Goal: Information Seeking & Learning: Learn about a topic

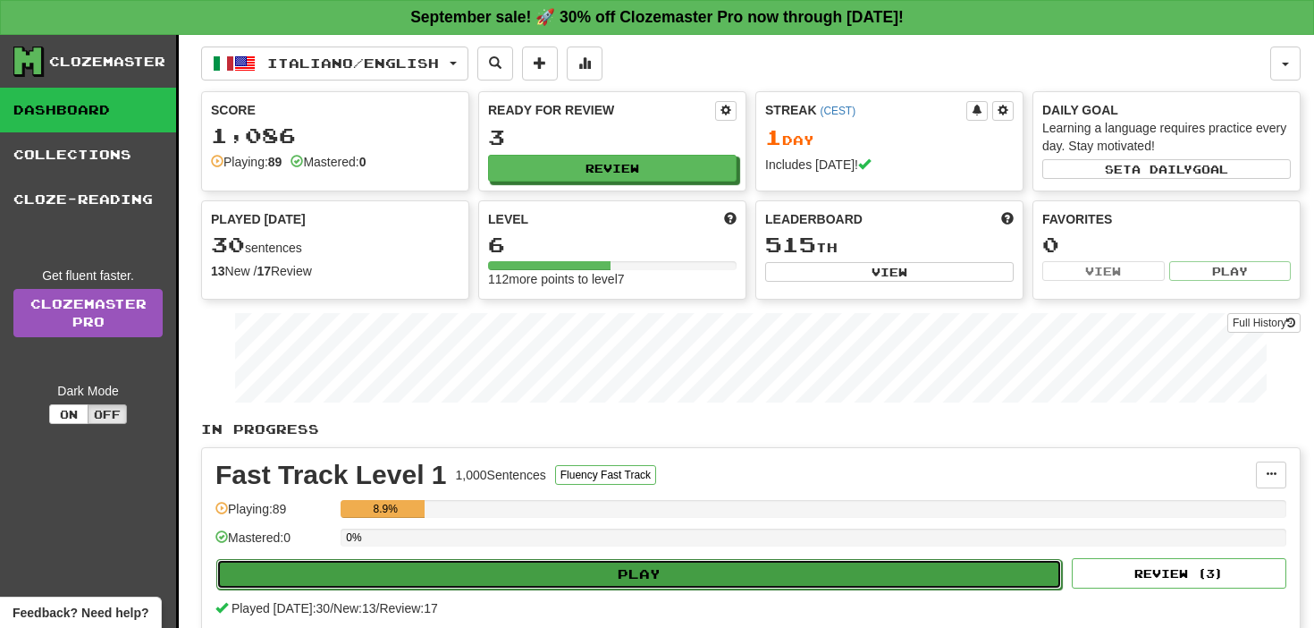
click at [638, 574] on button "Play" at bounding box center [639, 574] width 846 height 30
select select "**"
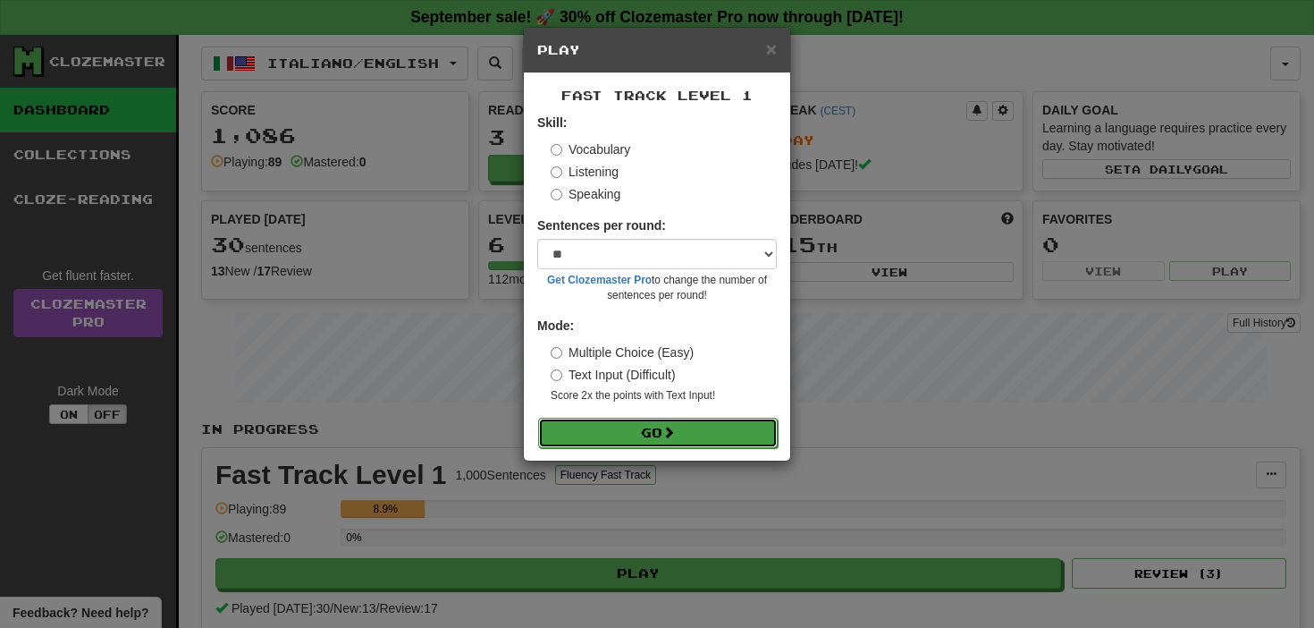
click at [738, 426] on button "Go" at bounding box center [658, 432] width 240 height 30
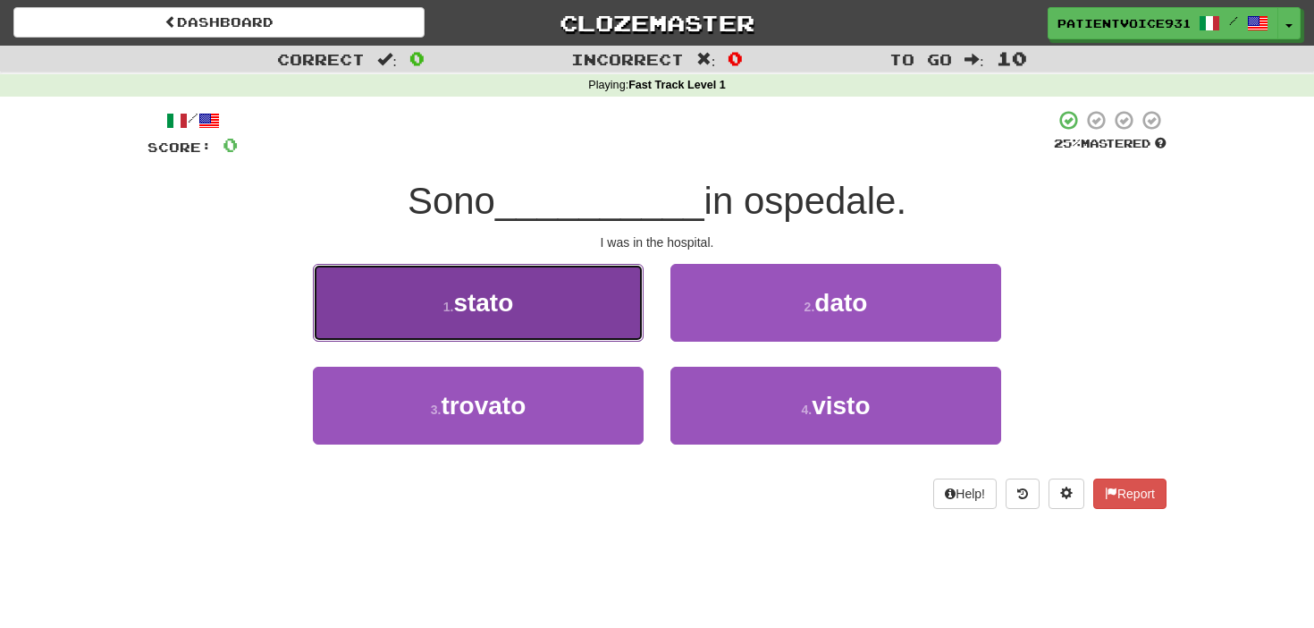
click at [605, 312] on button "1 . stato" at bounding box center [478, 303] width 331 height 78
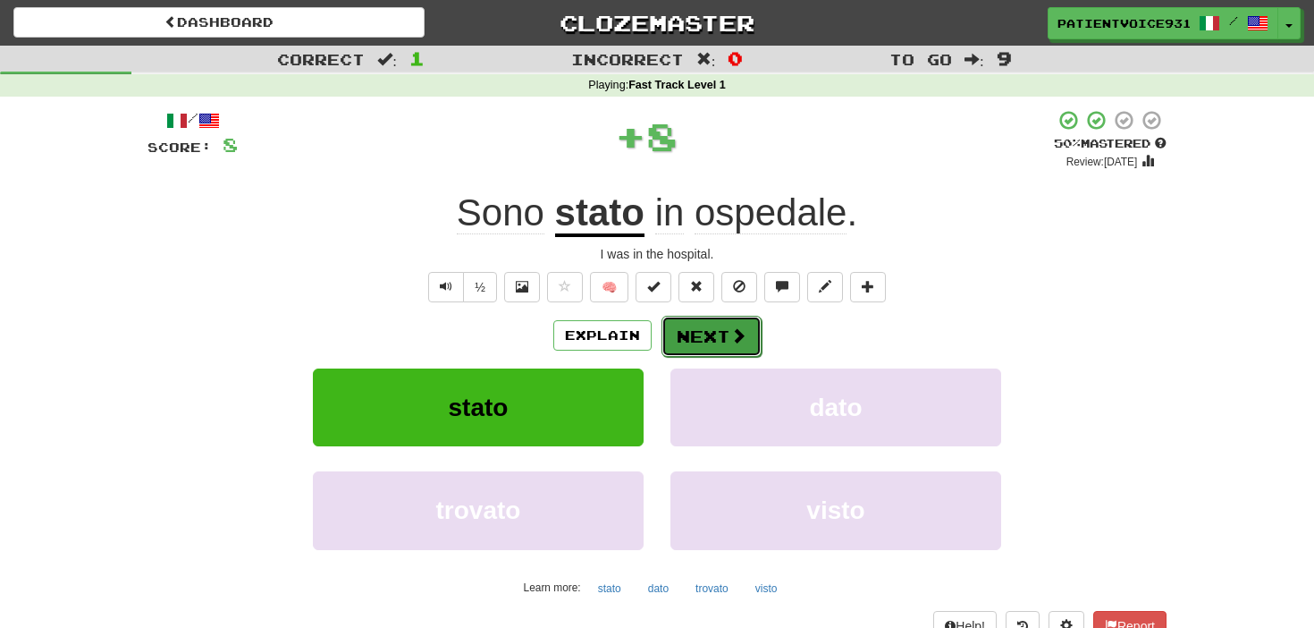
click at [712, 331] on button "Next" at bounding box center [712, 336] width 100 height 41
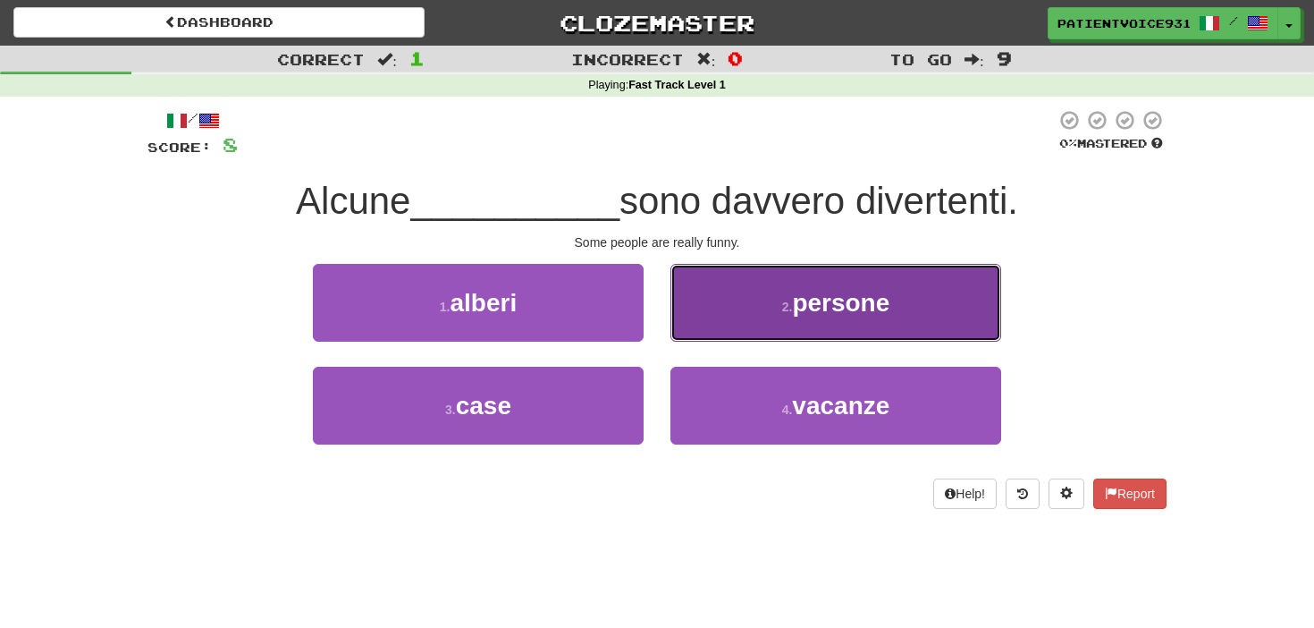
click at [814, 273] on button "2 . persone" at bounding box center [835, 303] width 331 height 78
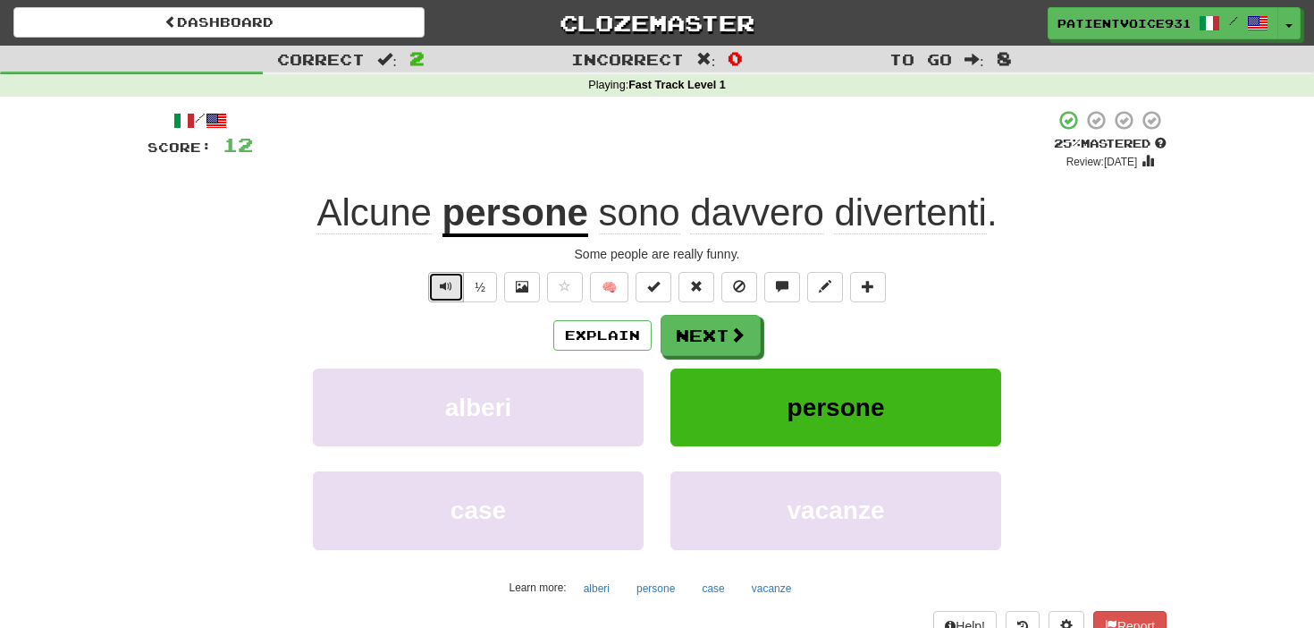
click at [450, 294] on button "Text-to-speech controls" at bounding box center [446, 287] width 36 height 30
click at [716, 340] on button "Next" at bounding box center [712, 336] width 100 height 41
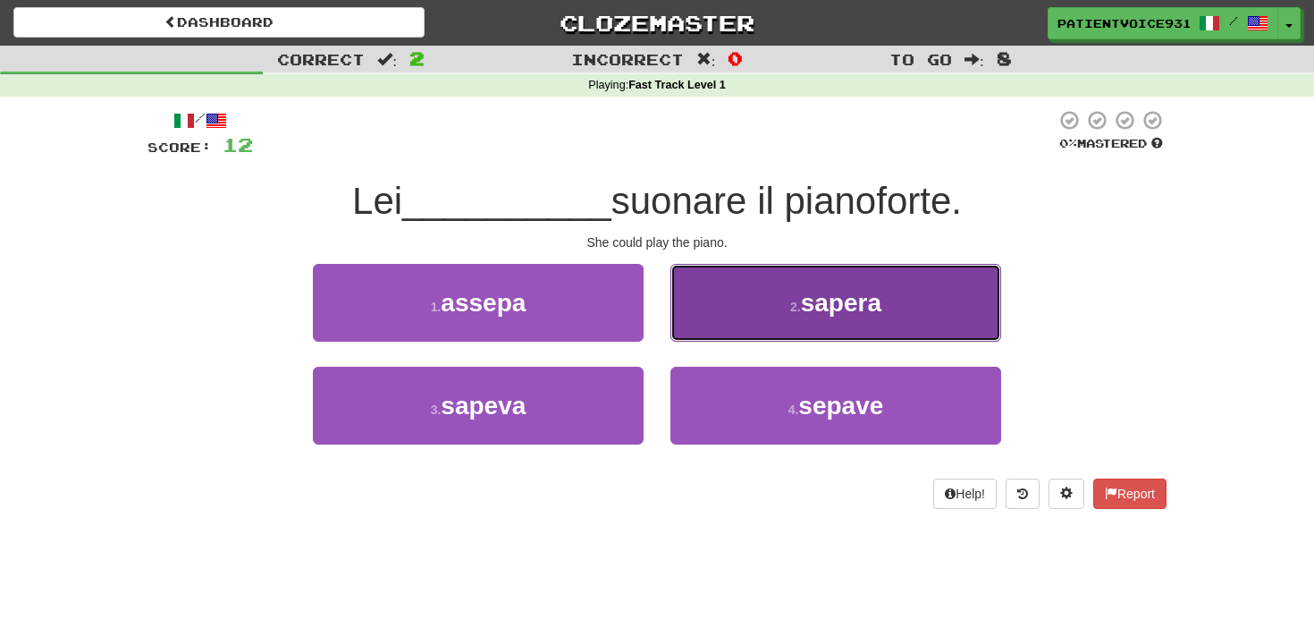
click at [753, 329] on button "2 . sapera" at bounding box center [835, 303] width 331 height 78
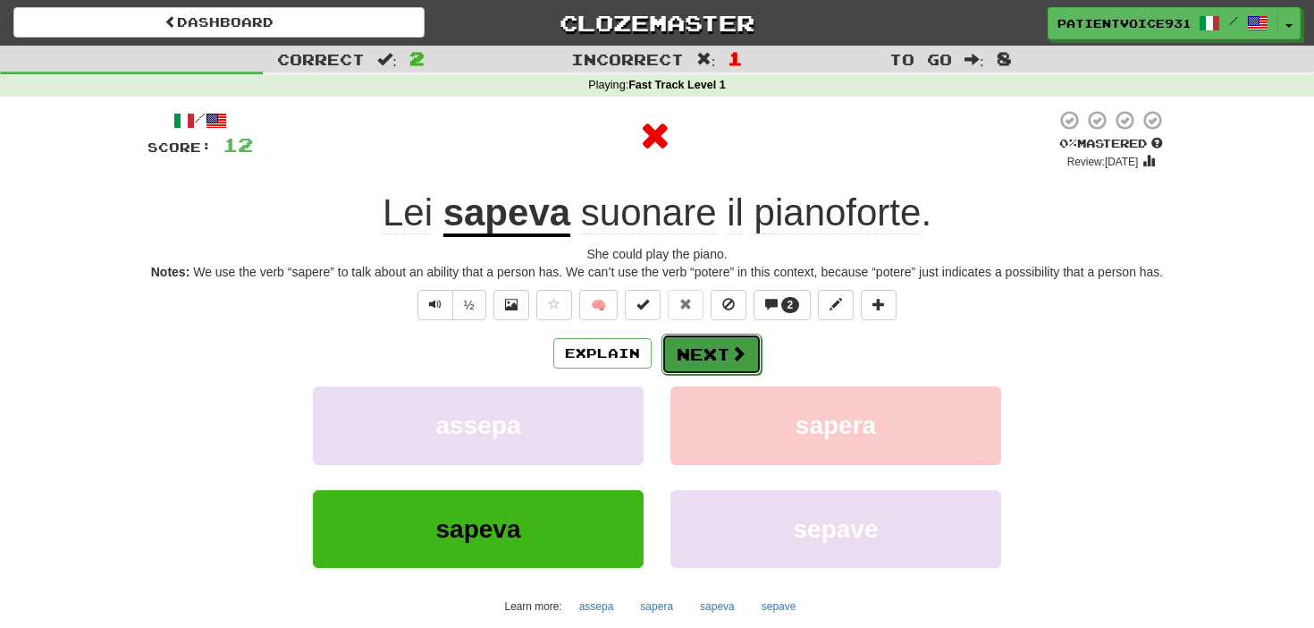
click at [733, 354] on button "Next" at bounding box center [712, 353] width 100 height 41
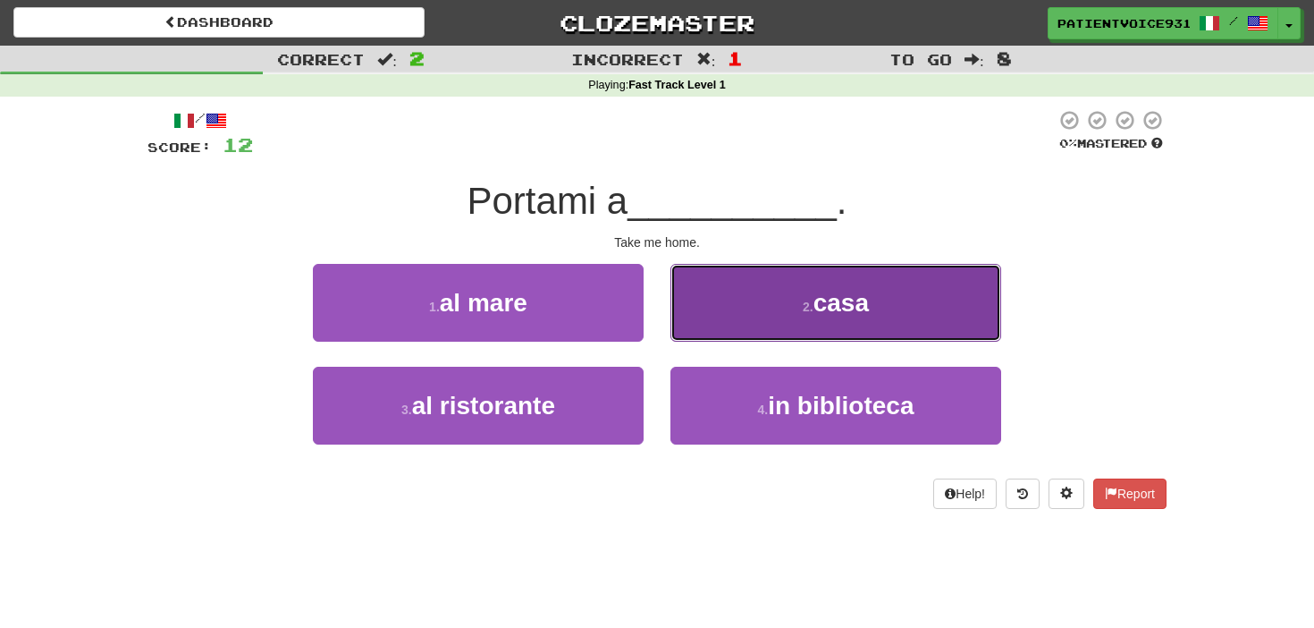
click at [794, 319] on button "2 . casa" at bounding box center [835, 303] width 331 height 78
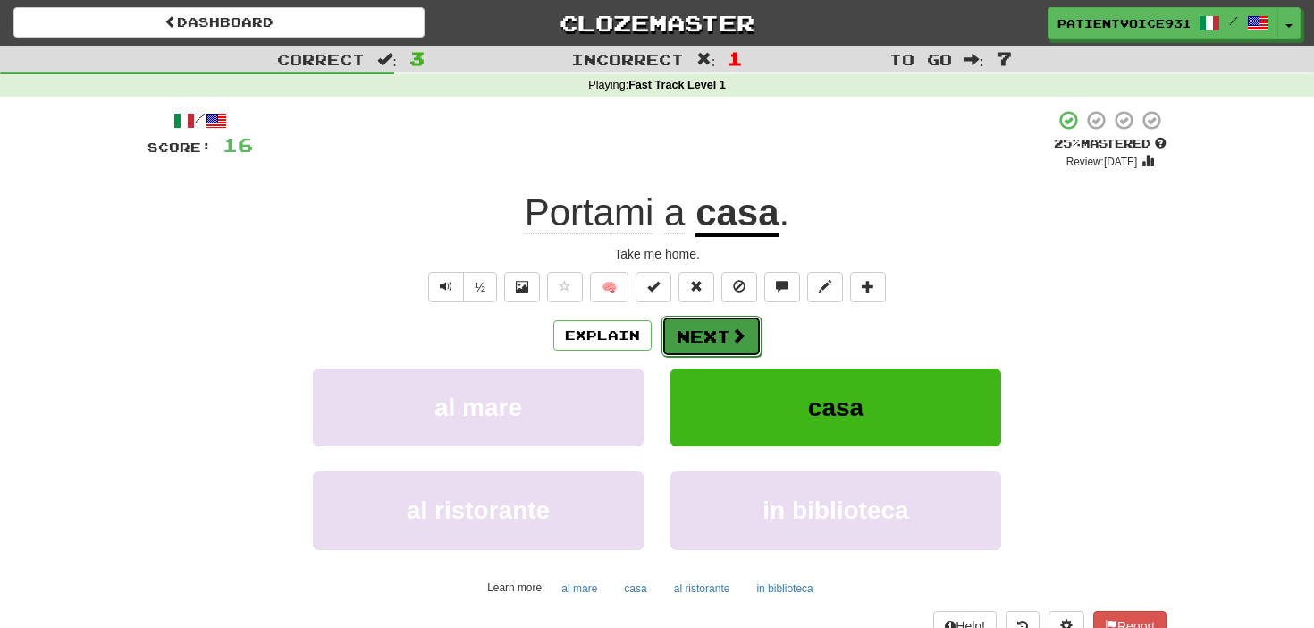
click at [730, 341] on span at bounding box center [738, 335] width 16 height 16
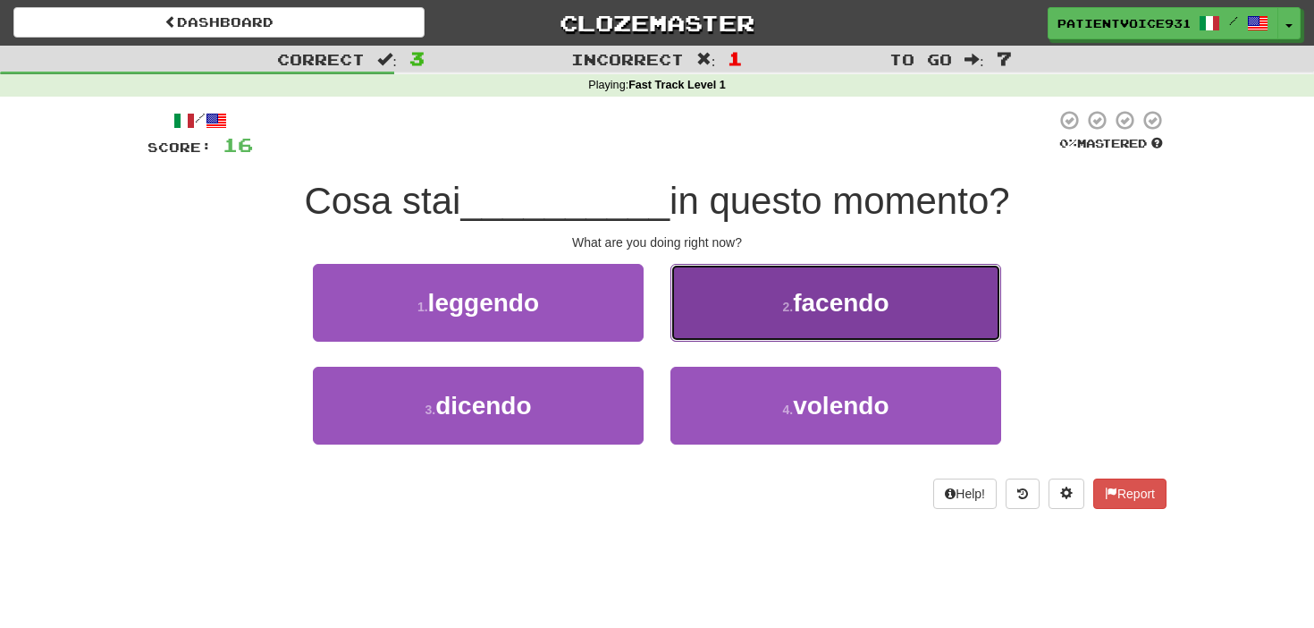
click at [743, 332] on button "2 . facendo" at bounding box center [835, 303] width 331 height 78
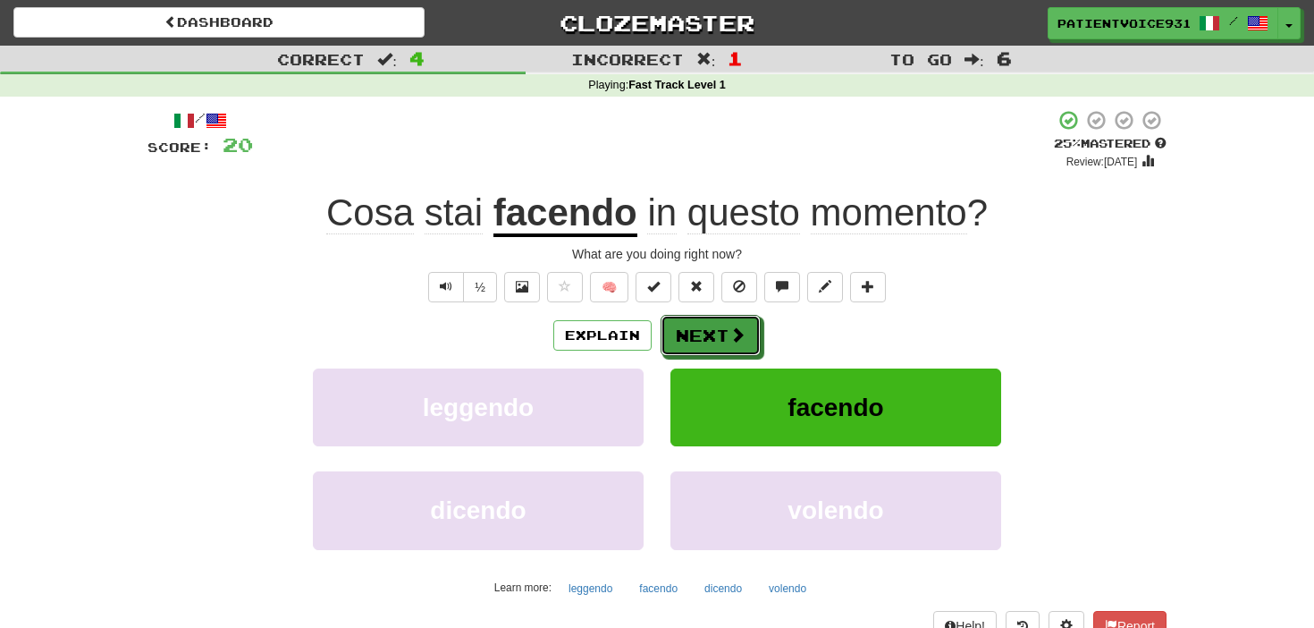
click at [743, 332] on span at bounding box center [737, 334] width 16 height 16
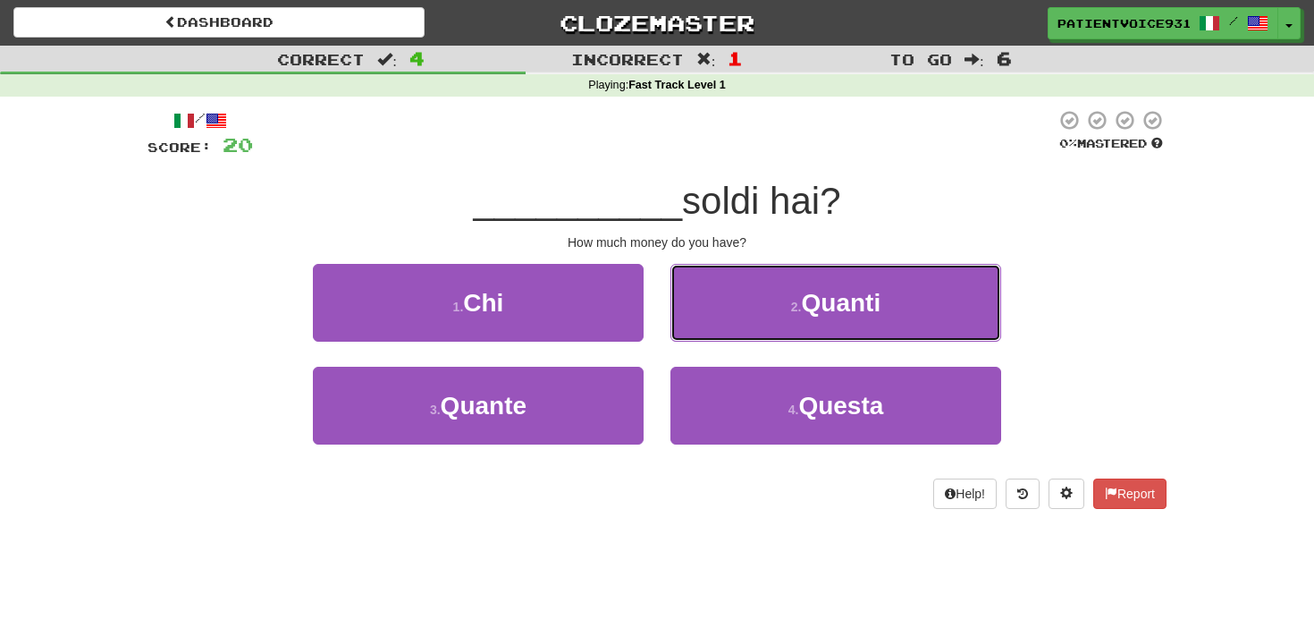
click at [743, 332] on button "2 . Quanti" at bounding box center [835, 303] width 331 height 78
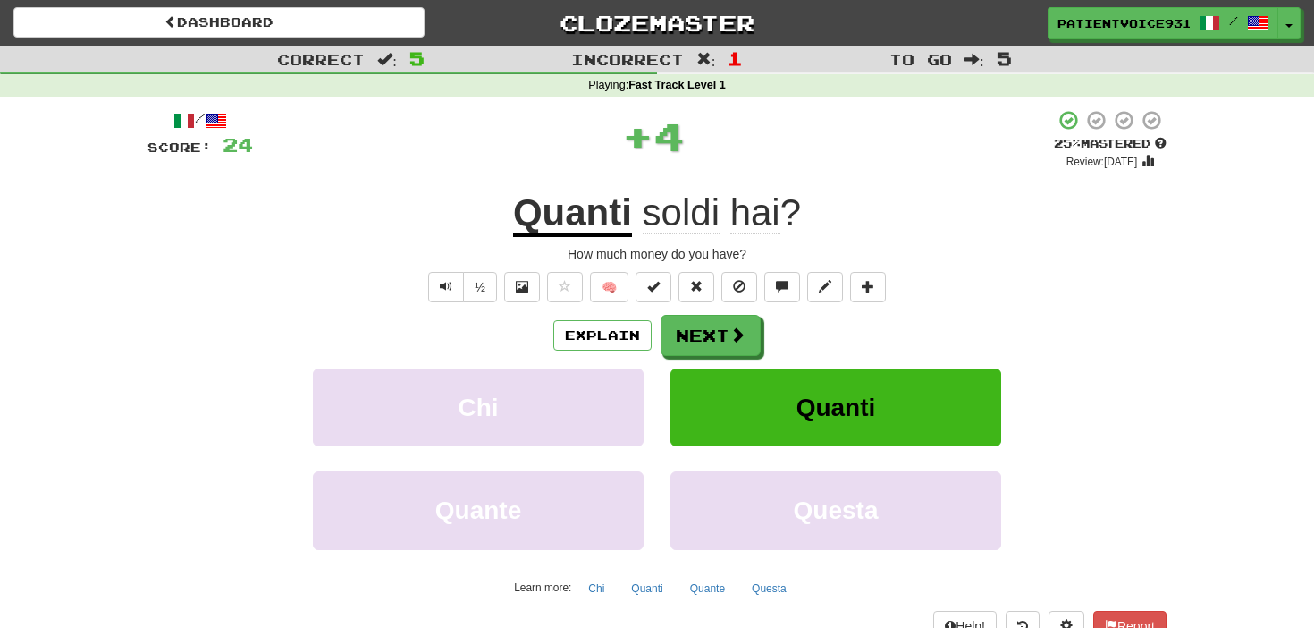
click at [673, 358] on div "Explain Next Chi Quanti Quante Questa Learn more: Chi Quanti Quante Questa" at bounding box center [657, 458] width 1019 height 287
click at [674, 353] on button "Next" at bounding box center [712, 336] width 100 height 41
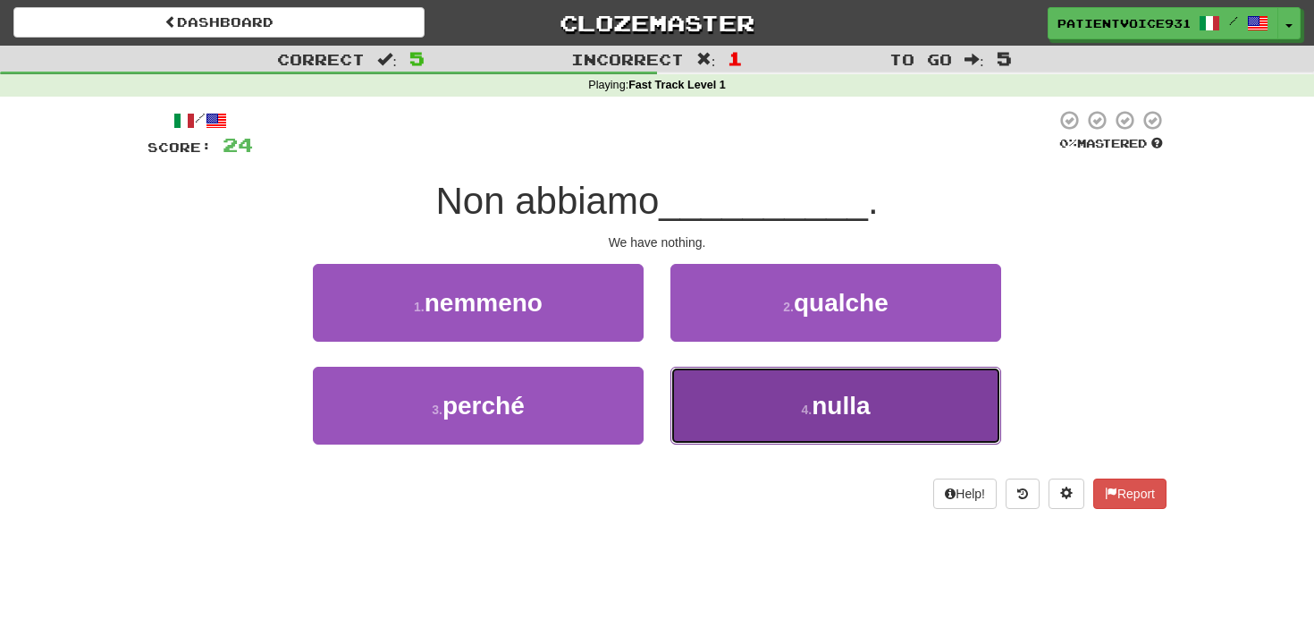
click at [709, 383] on button "4 . nulla" at bounding box center [835, 406] width 331 height 78
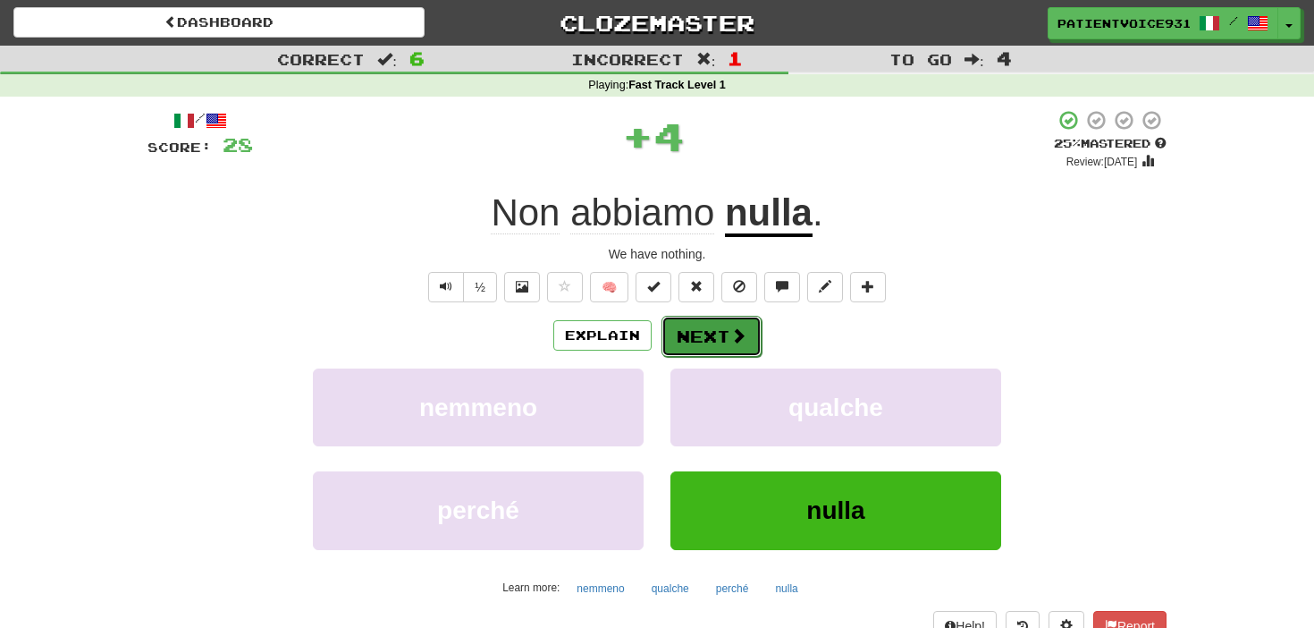
click at [711, 342] on button "Next" at bounding box center [712, 336] width 100 height 41
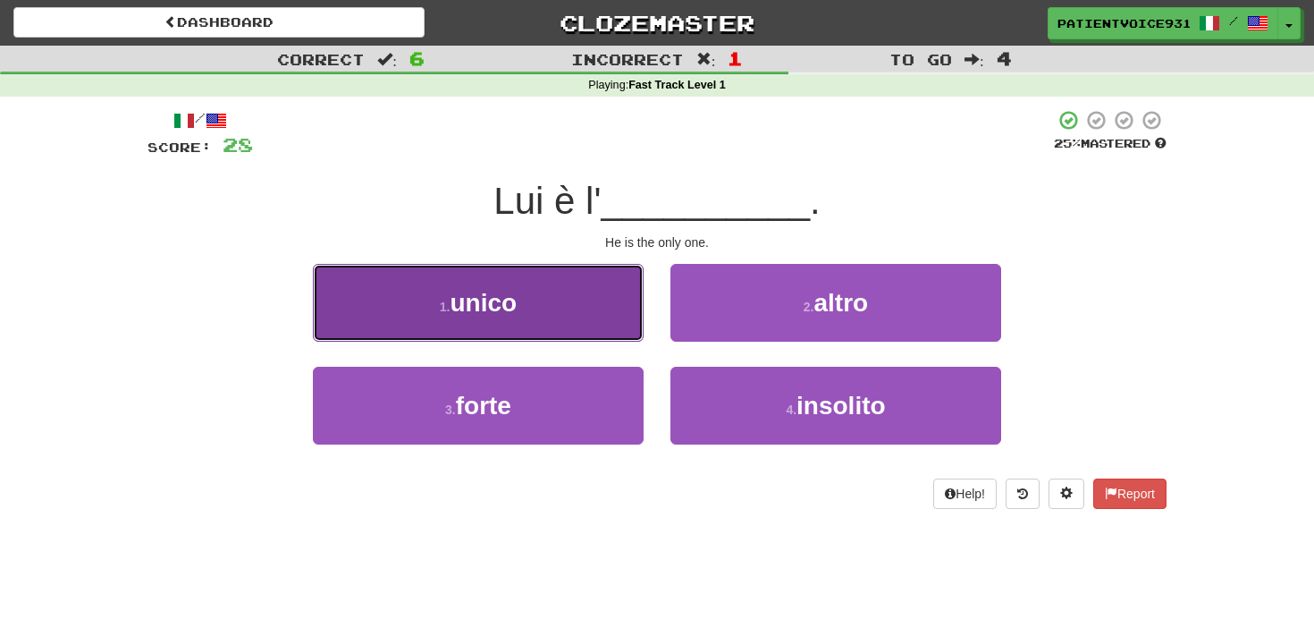
click at [607, 333] on button "1 . unico" at bounding box center [478, 303] width 331 height 78
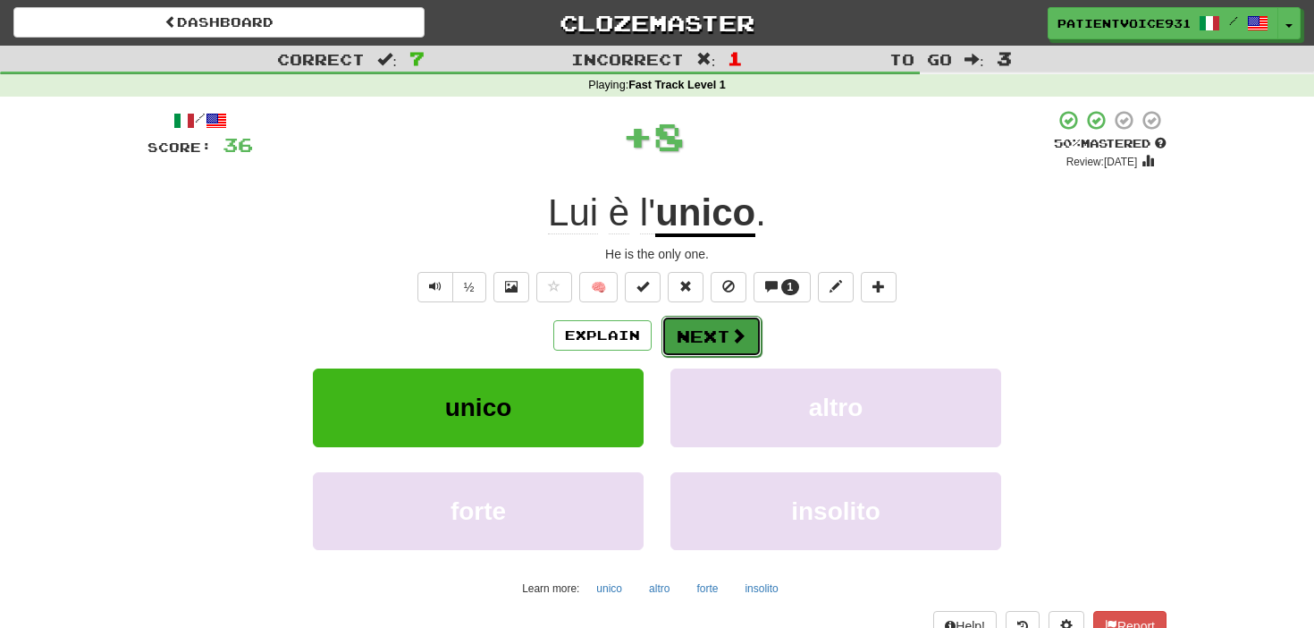
click at [691, 333] on button "Next" at bounding box center [712, 336] width 100 height 41
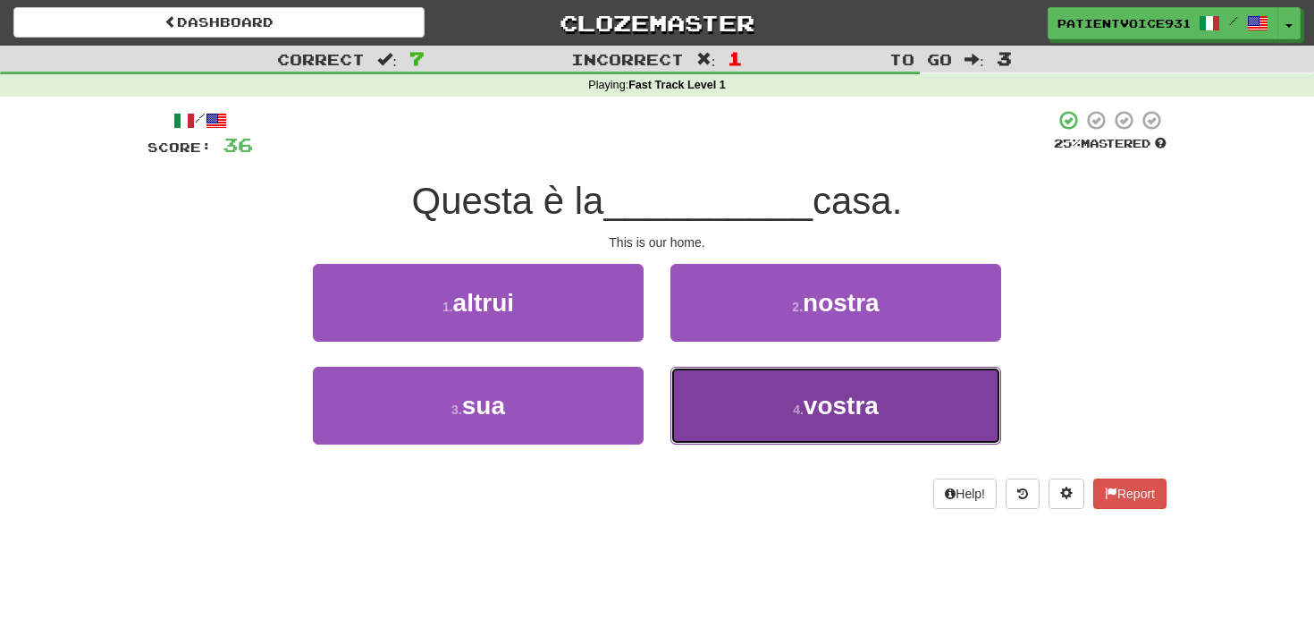
click at [729, 389] on button "4 . vostra" at bounding box center [835, 406] width 331 height 78
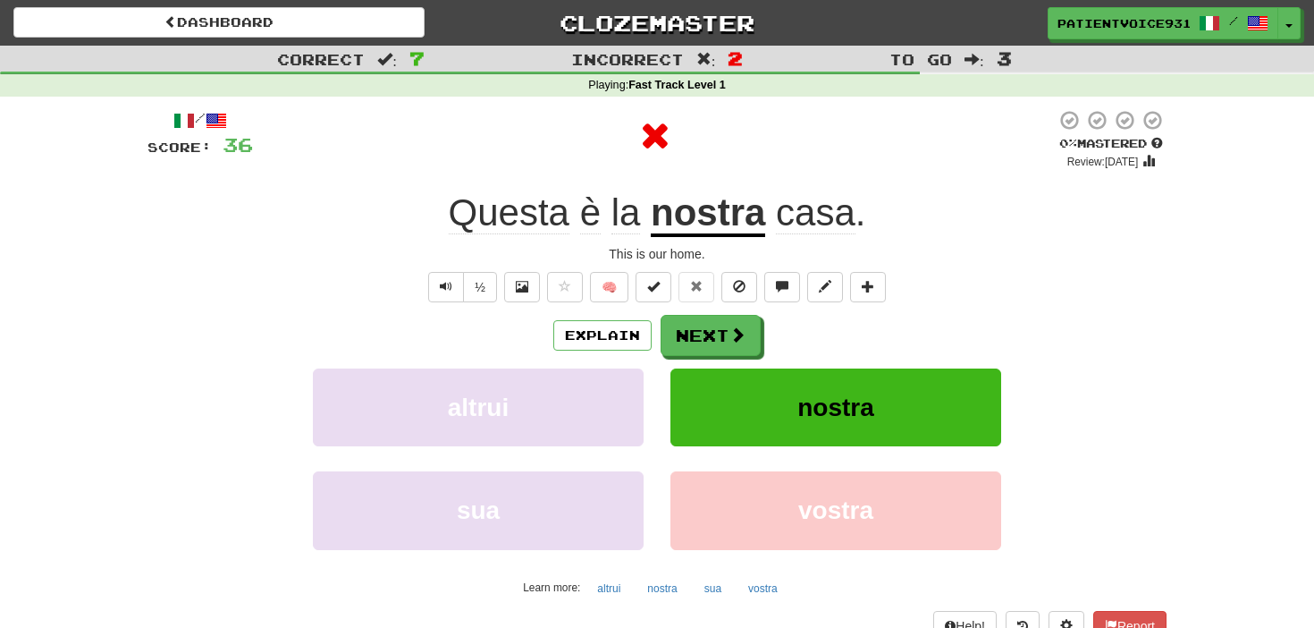
click at [713, 360] on div "Explain Next altrui nostra sua vostra Learn more: altrui nostra sua vostra" at bounding box center [657, 458] width 1019 height 287
click at [713, 349] on button "Next" at bounding box center [712, 336] width 100 height 41
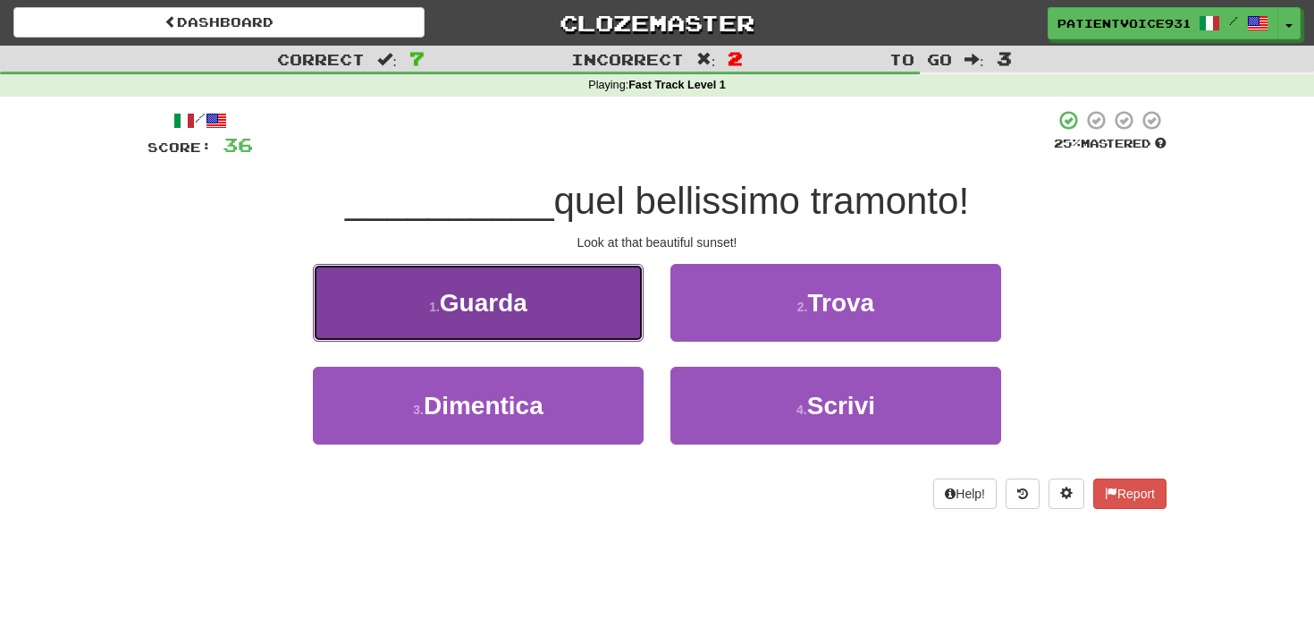
click at [543, 288] on button "1 . Guarda" at bounding box center [478, 303] width 331 height 78
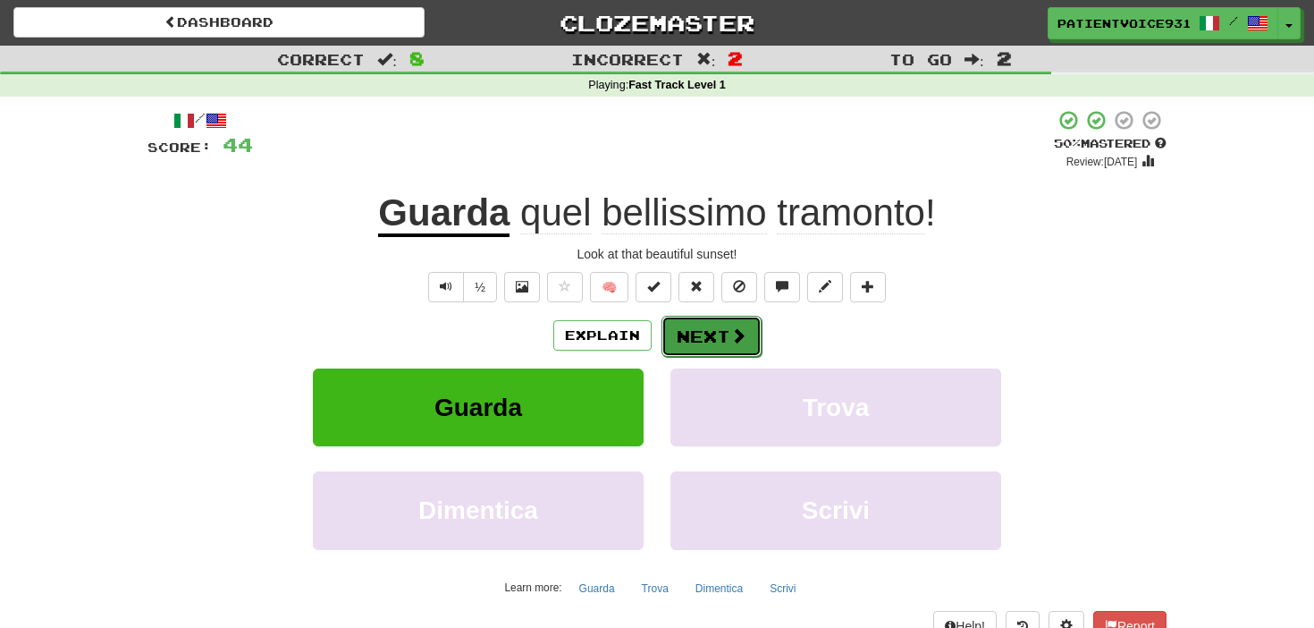
click at [670, 342] on button "Next" at bounding box center [712, 336] width 100 height 41
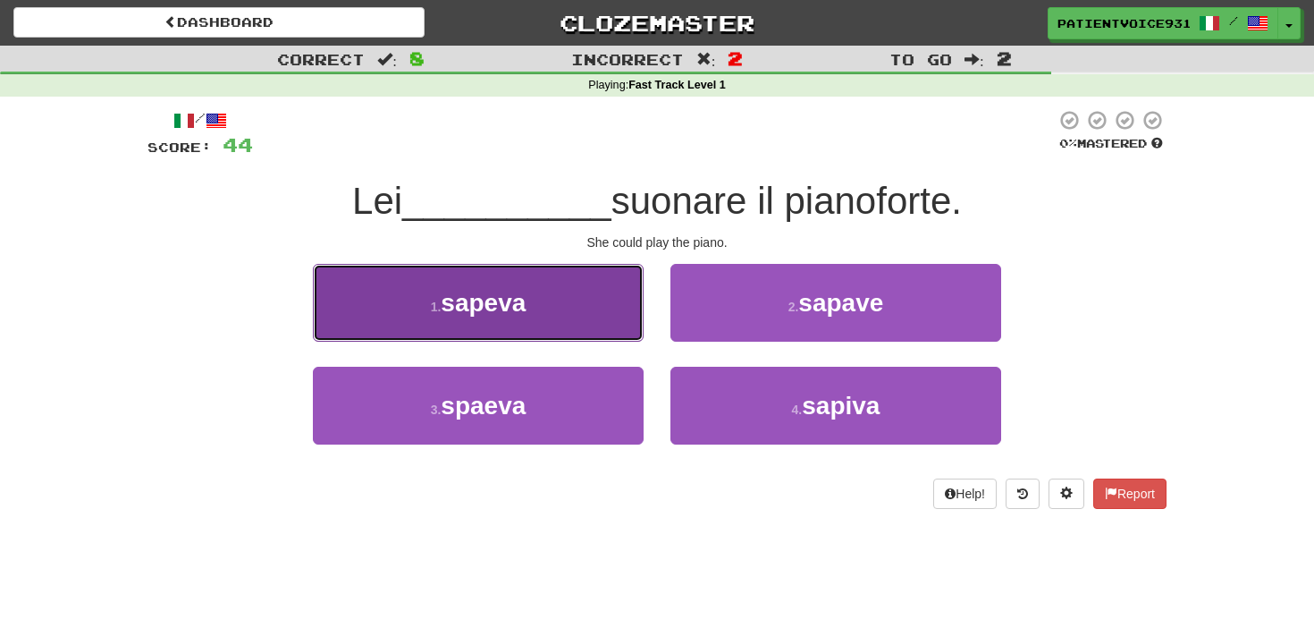
click at [636, 324] on button "1 . sapeva" at bounding box center [478, 303] width 331 height 78
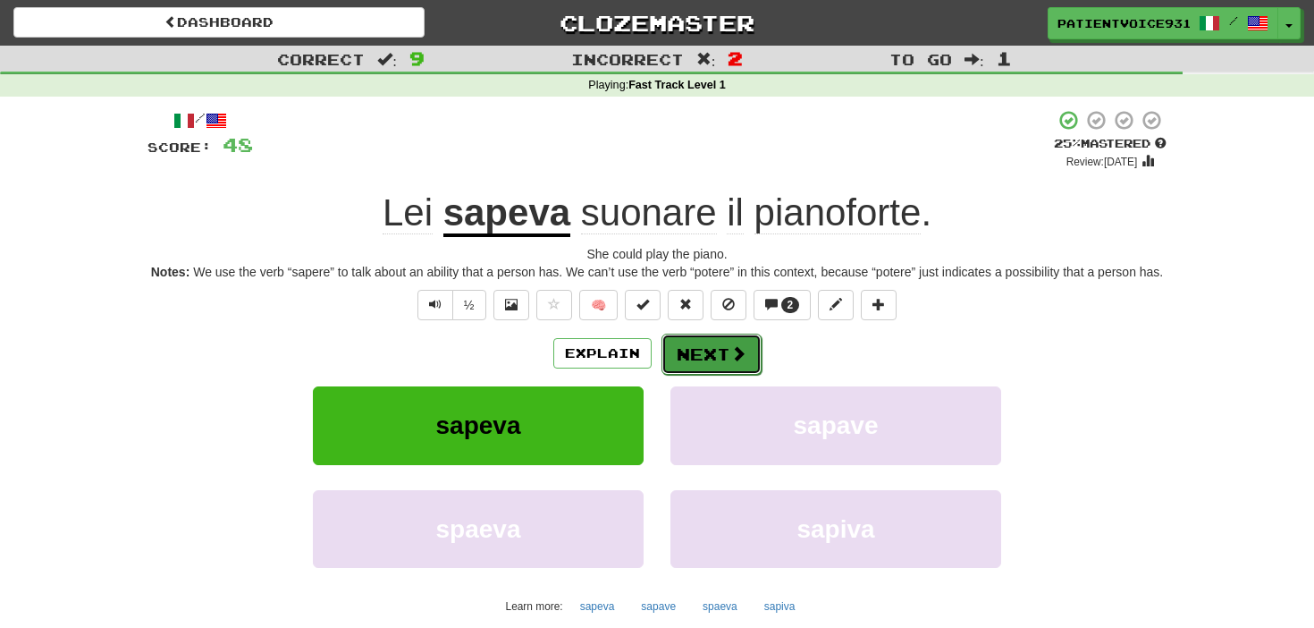
click at [703, 365] on button "Next" at bounding box center [712, 353] width 100 height 41
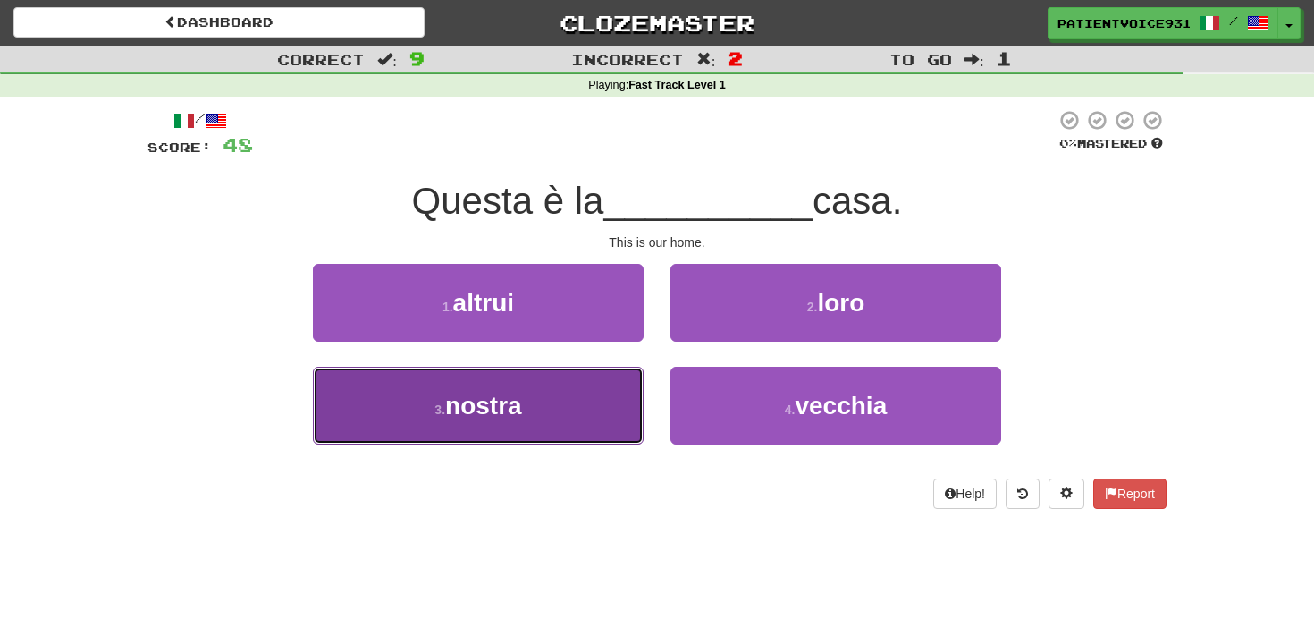
click at [552, 422] on button "3 . nostra" at bounding box center [478, 406] width 331 height 78
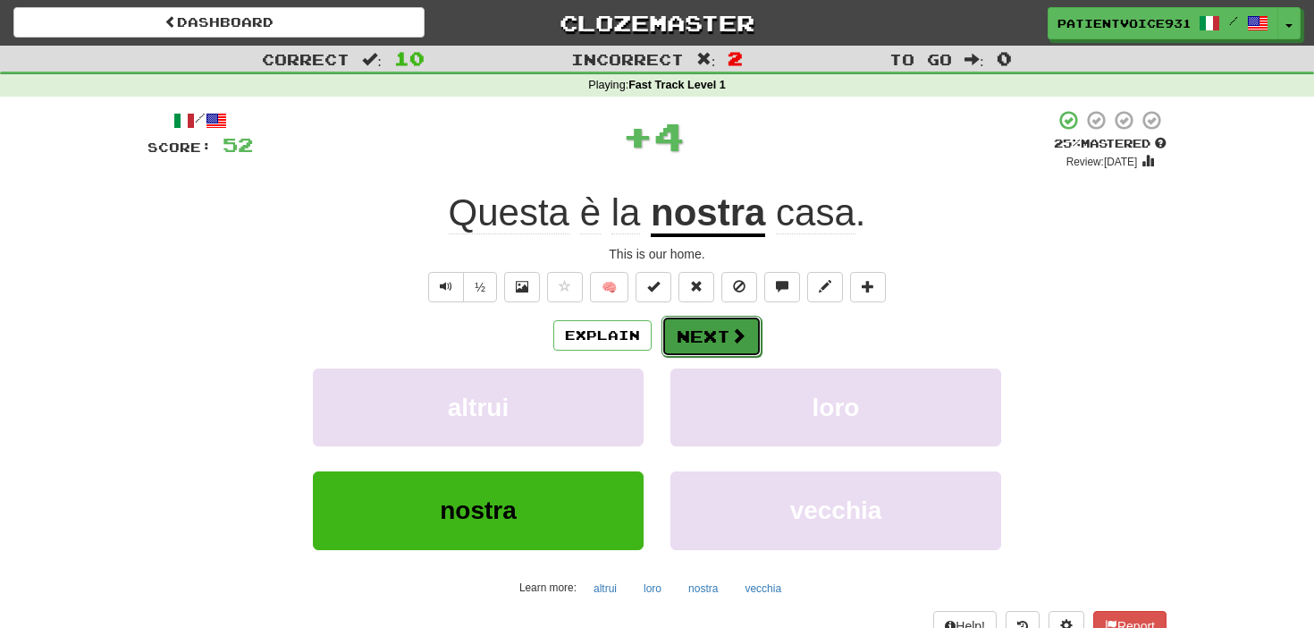
click at [681, 346] on button "Next" at bounding box center [712, 336] width 100 height 41
